Goal: Task Accomplishment & Management: Use online tool/utility

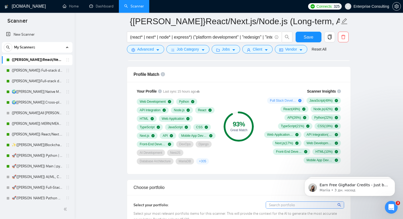
click at [25, 7] on h1 "[DOMAIN_NAME]" at bounding box center [29, 6] width 34 height 13
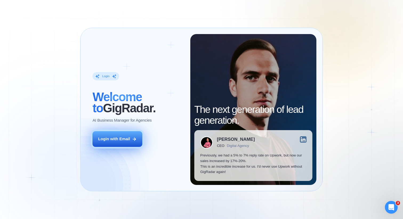
click at [102, 143] on button "Login with Email" at bounding box center [117, 139] width 50 height 16
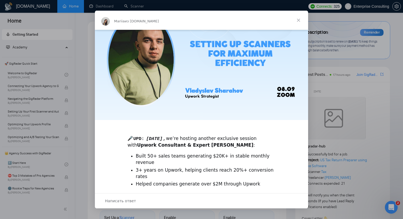
scroll to position [4, 0]
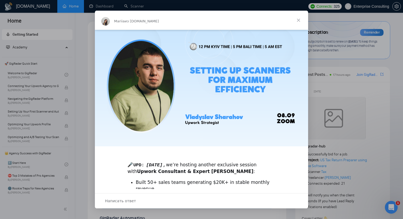
click at [297, 22] on span "Закрыть" at bounding box center [298, 20] width 19 height 19
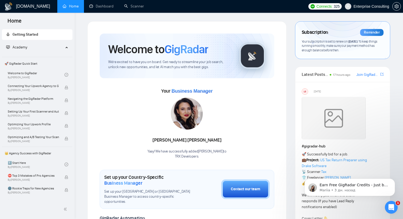
scroll to position [0, 0]
click at [68, 8] on link "Home" at bounding box center [71, 6] width 16 height 5
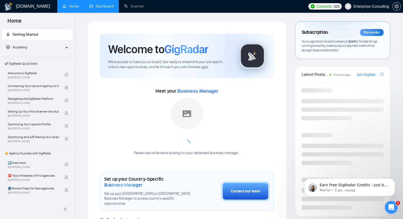
click at [102, 5] on link "Dashboard" at bounding box center [101, 6] width 24 height 5
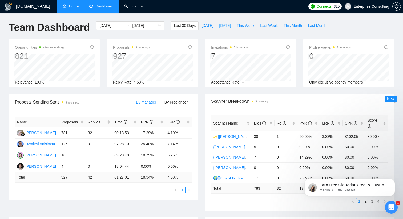
click at [226, 26] on span "Yesterday" at bounding box center [225, 26] width 12 height 6
type input "2025-09-11"
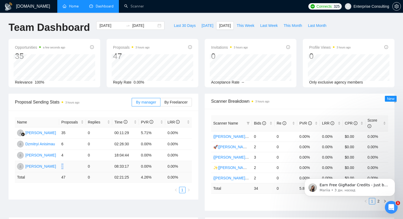
click at [64, 165] on td "2" at bounding box center [72, 166] width 27 height 11
click at [30, 155] on div "[PERSON_NAME]" at bounding box center [40, 155] width 31 height 6
click at [231, 102] on span "Scanner Breakdown 3 hours ago" at bounding box center [299, 101] width 177 height 7
click at [179, 23] on span "Last 30 Days" at bounding box center [185, 26] width 22 height 6
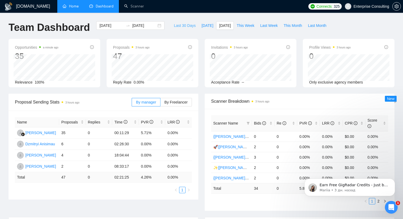
type input "2025-08-13"
type input "2025-09-12"
click at [224, 27] on span "Yesterday" at bounding box center [225, 26] width 12 height 6
type input "2025-09-11"
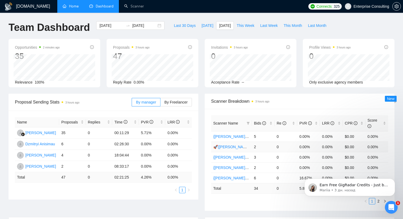
click at [227, 146] on link "🚀{[PERSON_NAME]} Main | python | django | AI (+less than 30 h)" at bounding box center [268, 147] width 111 height 4
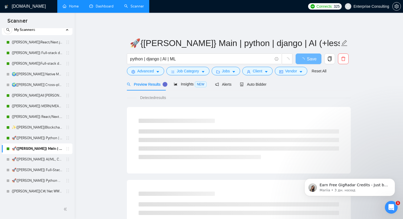
scroll to position [20, 0]
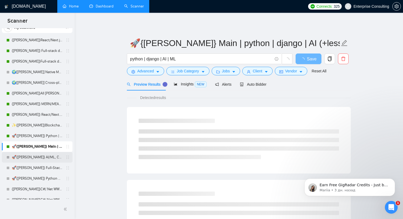
click at [33, 158] on link "🚀{[PERSON_NAME]} AI/ML, Custom Models, and LLM Development" at bounding box center [37, 157] width 51 height 11
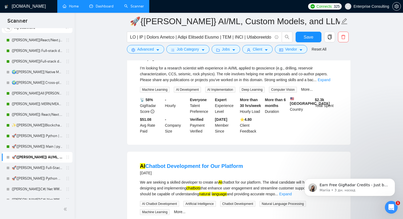
scroll to position [1109, 0]
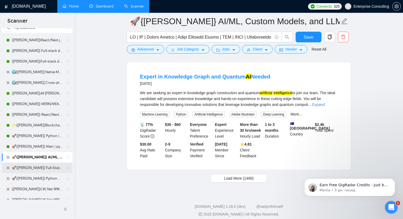
click at [32, 167] on link "🚀{[PERSON_NAME]} Full-Stack Python (Backend + Frontend)" at bounding box center [37, 168] width 51 height 11
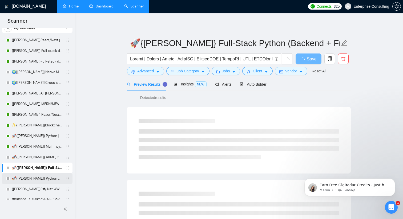
click at [32, 178] on link "🚀{[PERSON_NAME]} Python AI/ML Integrations" at bounding box center [37, 178] width 51 height 11
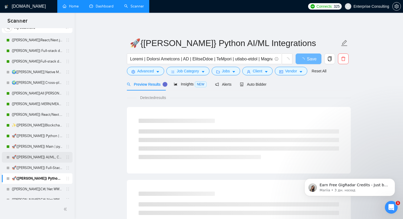
click at [34, 159] on link "🚀{[PERSON_NAME]} AI/ML, Custom Models, and LLM Development" at bounding box center [37, 157] width 51 height 11
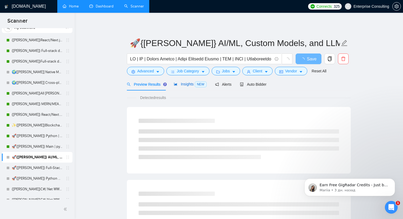
click at [191, 84] on span "Insights NEW" at bounding box center [190, 84] width 32 height 4
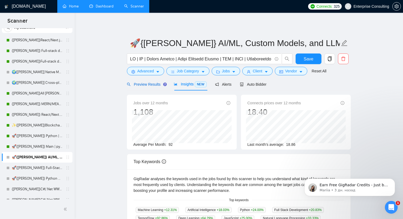
click at [159, 82] on span "Preview Results" at bounding box center [146, 84] width 38 height 4
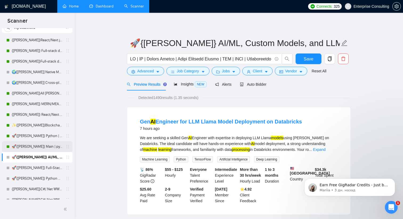
click at [40, 146] on link "🚀{[PERSON_NAME]} Main | python | django | AI (+less than 30 h)" at bounding box center [37, 146] width 51 height 11
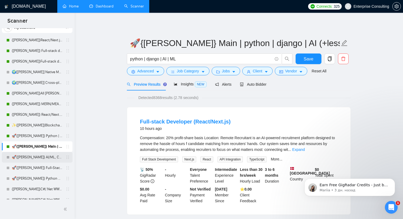
click at [32, 157] on link "🚀{[PERSON_NAME]} AI/ML, Custom Models, and LLM Development" at bounding box center [37, 157] width 51 height 11
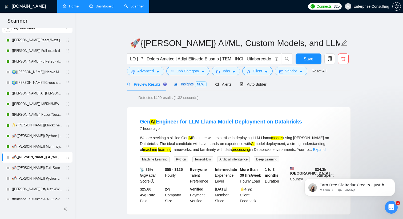
click at [185, 83] on span "Insights NEW" at bounding box center [190, 84] width 32 height 4
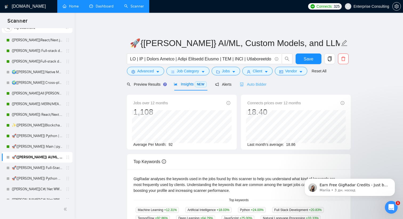
click at [262, 89] on div "Auto Bidder" at bounding box center [253, 84] width 26 height 13
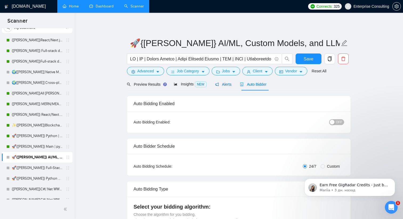
click at [225, 85] on span "Alerts" at bounding box center [223, 84] width 17 height 4
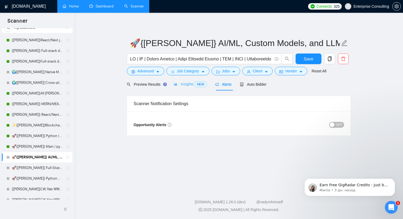
click at [183, 88] on div "Insights NEW" at bounding box center [190, 84] width 32 height 13
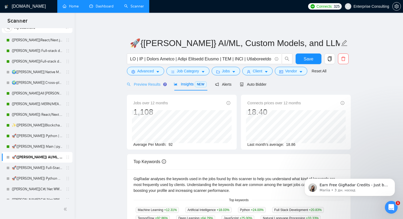
click at [152, 88] on div "Preview Results" at bounding box center [146, 84] width 38 height 13
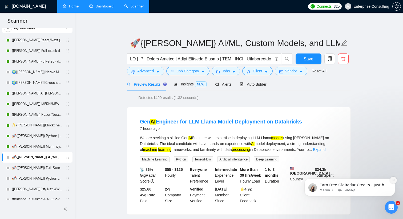
click at [394, 180] on icon "Dismiss notification" at bounding box center [393, 180] width 3 height 3
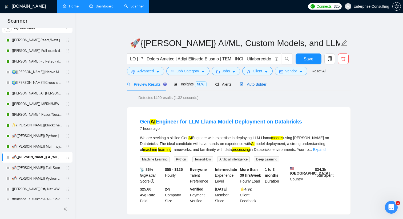
click at [265, 83] on span "Auto Bidder" at bounding box center [253, 84] width 26 height 4
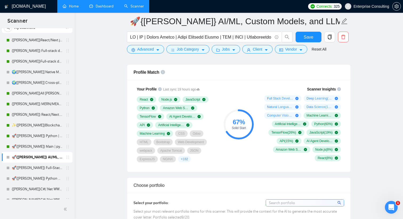
scroll to position [344, 0]
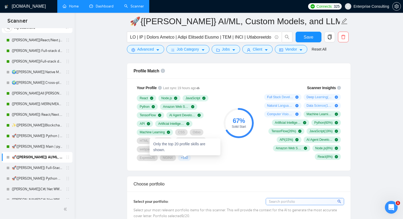
click at [185, 158] on span "+ 182" at bounding box center [184, 158] width 7 height 4
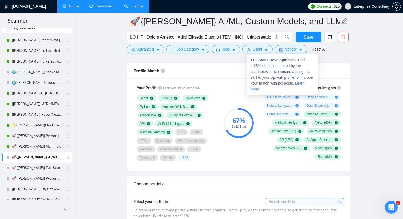
click at [296, 97] on icon "plus-circle" at bounding box center [296, 97] width 3 height 3
